Goal: Navigation & Orientation: Understand site structure

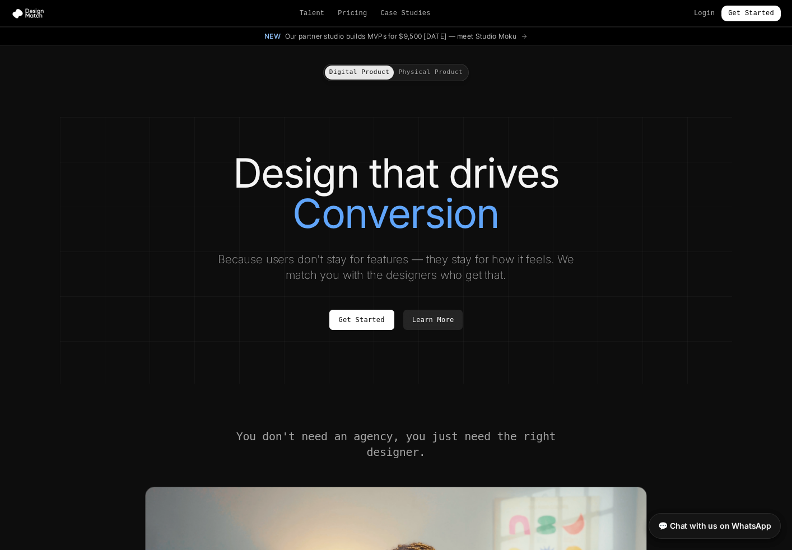
click at [708, 80] on div "Digital Product Physical Product" at bounding box center [395, 72] width 627 height 17
click at [451, 75] on button "Physical Product" at bounding box center [430, 73] width 73 height 14
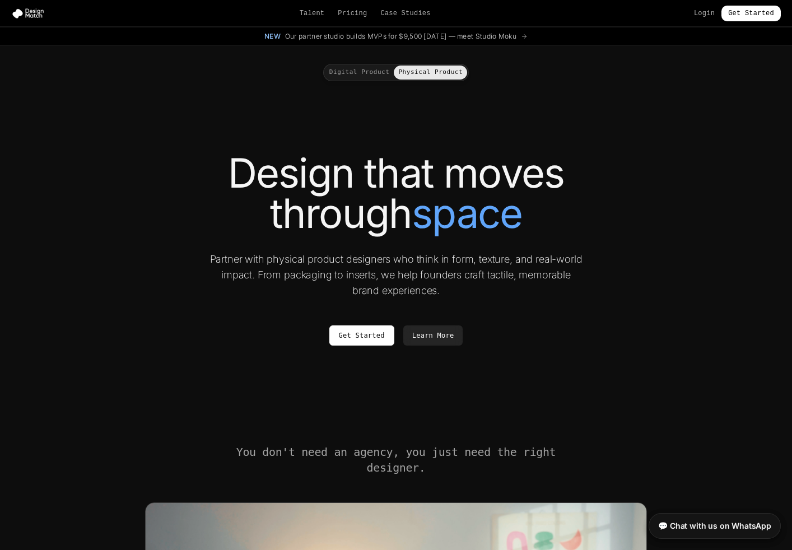
click at [431, 336] on link "Learn More" at bounding box center [433, 335] width 60 height 20
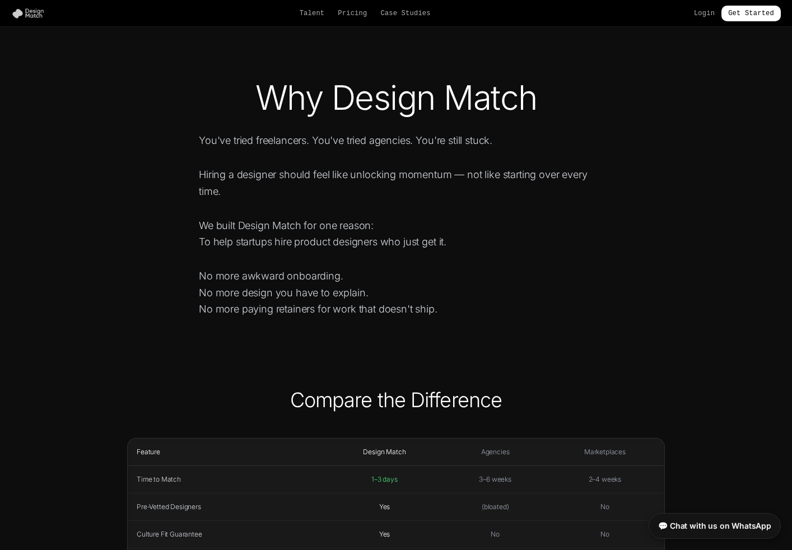
click at [31, 8] on img at bounding box center [30, 13] width 38 height 11
